Goal: Check status: Check status

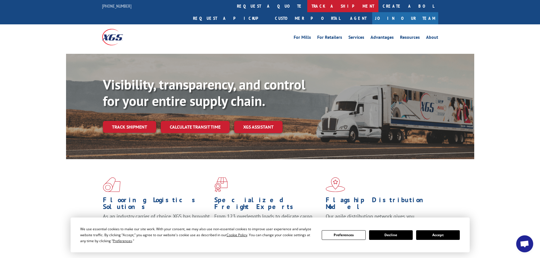
click at [307, 8] on link "track a shipment" at bounding box center [342, 6] width 71 height 12
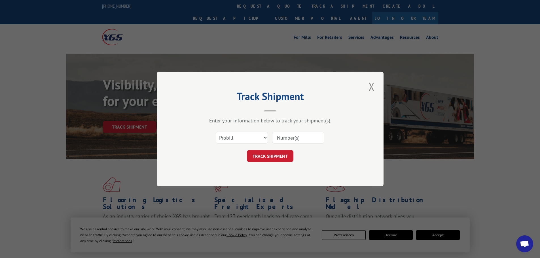
drag, startPoint x: 293, startPoint y: 138, endPoint x: 289, endPoint y: 141, distance: 4.3
click at [293, 138] on input at bounding box center [298, 138] width 52 height 12
paste input "2818912"
type input "2818912"
click at [275, 150] on button "TRACK SHIPMENT" at bounding box center [270, 156] width 46 height 12
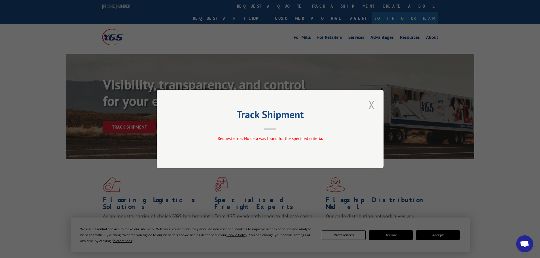
click at [371, 105] on button "Close modal" at bounding box center [372, 105] width 10 height 16
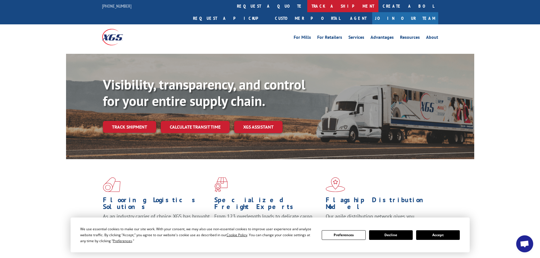
click at [307, 9] on link "track a shipment" at bounding box center [342, 6] width 71 height 12
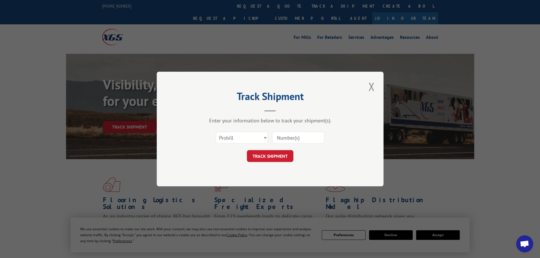
click at [285, 142] on input at bounding box center [298, 138] width 52 height 12
paste input "2818912"
type input "2818912"
click at [285, 142] on input "2818912" at bounding box center [298, 138] width 52 height 12
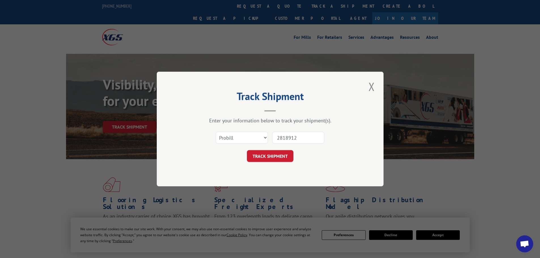
click button "TRACK SHIPMENT" at bounding box center [270, 156] width 46 height 12
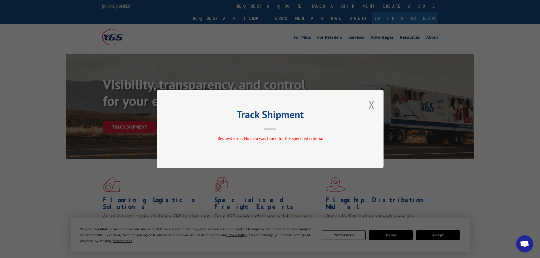
click at [373, 103] on button "Close modal" at bounding box center [372, 105] width 10 height 16
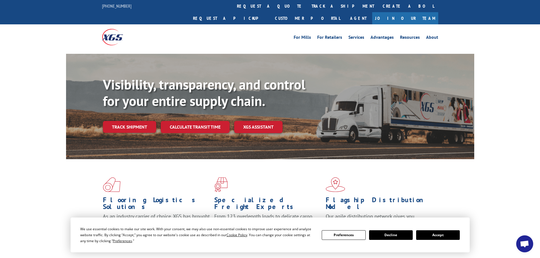
drag, startPoint x: 249, startPoint y: 4, endPoint x: 255, endPoint y: 22, distance: 18.9
click at [307, 4] on link "track a shipment" at bounding box center [342, 6] width 71 height 12
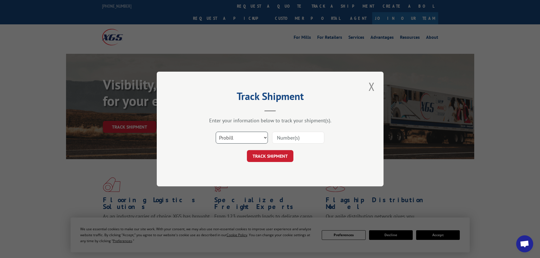
click at [238, 143] on select "Select category... Probill BOL PO" at bounding box center [242, 138] width 52 height 12
select select "bol"
click at [216, 132] on select "Select category... Probill BOL PO" at bounding box center [242, 138] width 52 height 12
click at [287, 137] on input at bounding box center [298, 138] width 52 height 12
paste input "2818912"
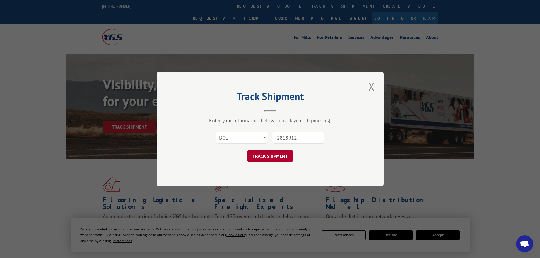
type input "2818912"
click at [276, 157] on button "TRACK SHIPMENT" at bounding box center [270, 156] width 46 height 12
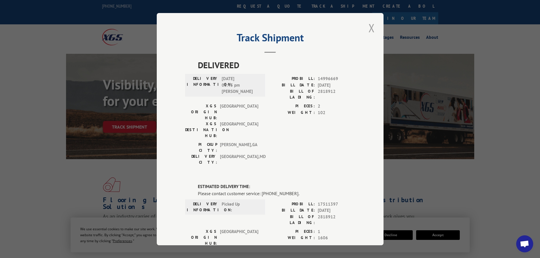
click at [368, 26] on button "Close modal" at bounding box center [372, 28] width 10 height 16
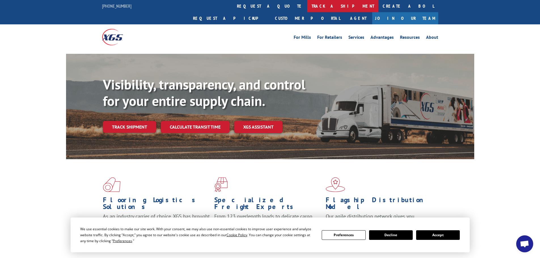
click at [307, 2] on link "track a shipment" at bounding box center [342, 6] width 71 height 12
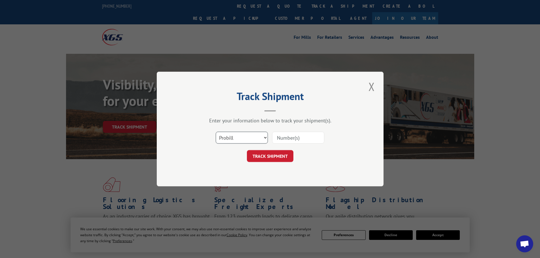
click at [259, 134] on select "Select category... Probill BOL PO" at bounding box center [242, 138] width 52 height 12
select select "bol"
click at [216, 132] on select "Select category... Probill BOL PO" at bounding box center [242, 138] width 52 height 12
click at [287, 139] on input at bounding box center [298, 138] width 52 height 12
paste input "2818912"
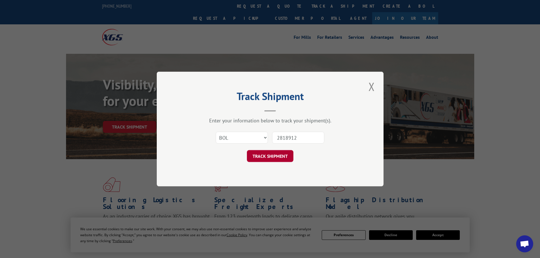
type input "2818912"
click at [278, 156] on button "TRACK SHIPMENT" at bounding box center [270, 156] width 46 height 12
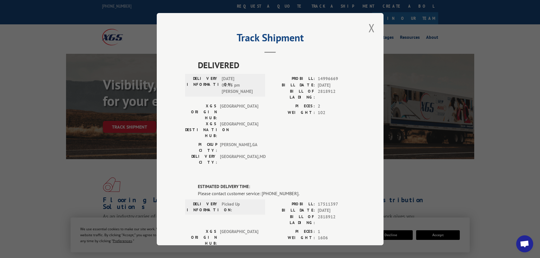
scroll to position [28, 0]
